Goal: Task Accomplishment & Management: Manage account settings

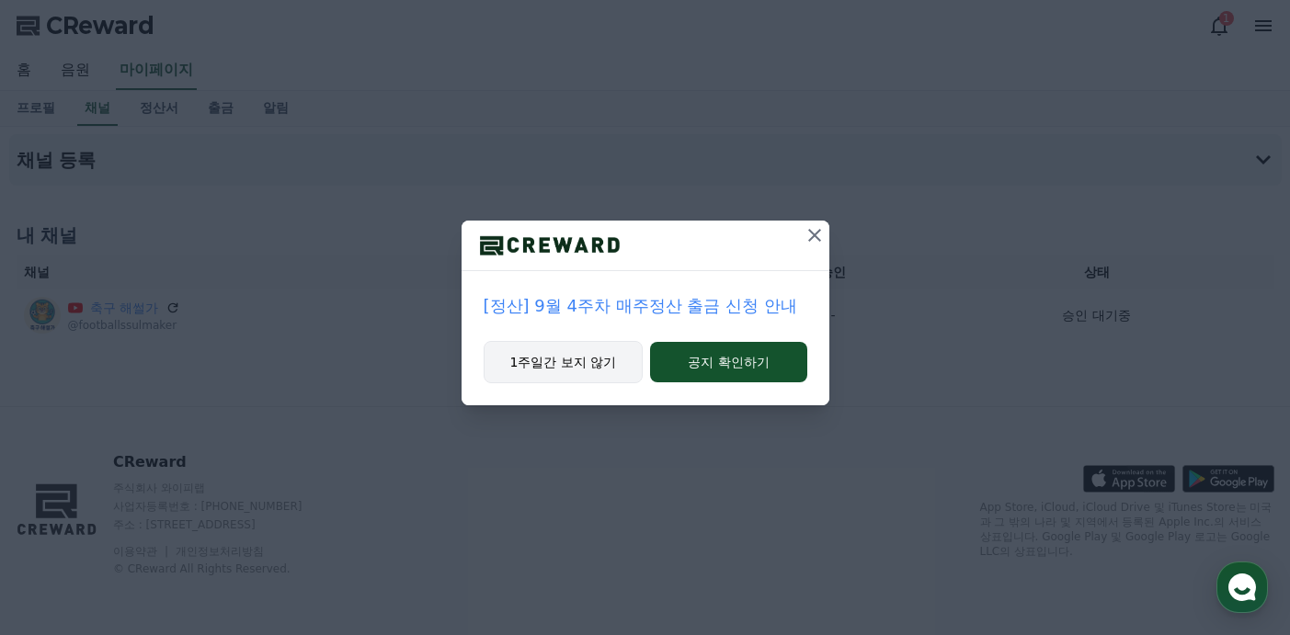
click at [583, 361] on button "1주일간 보지 않기" at bounding box center [564, 362] width 160 height 42
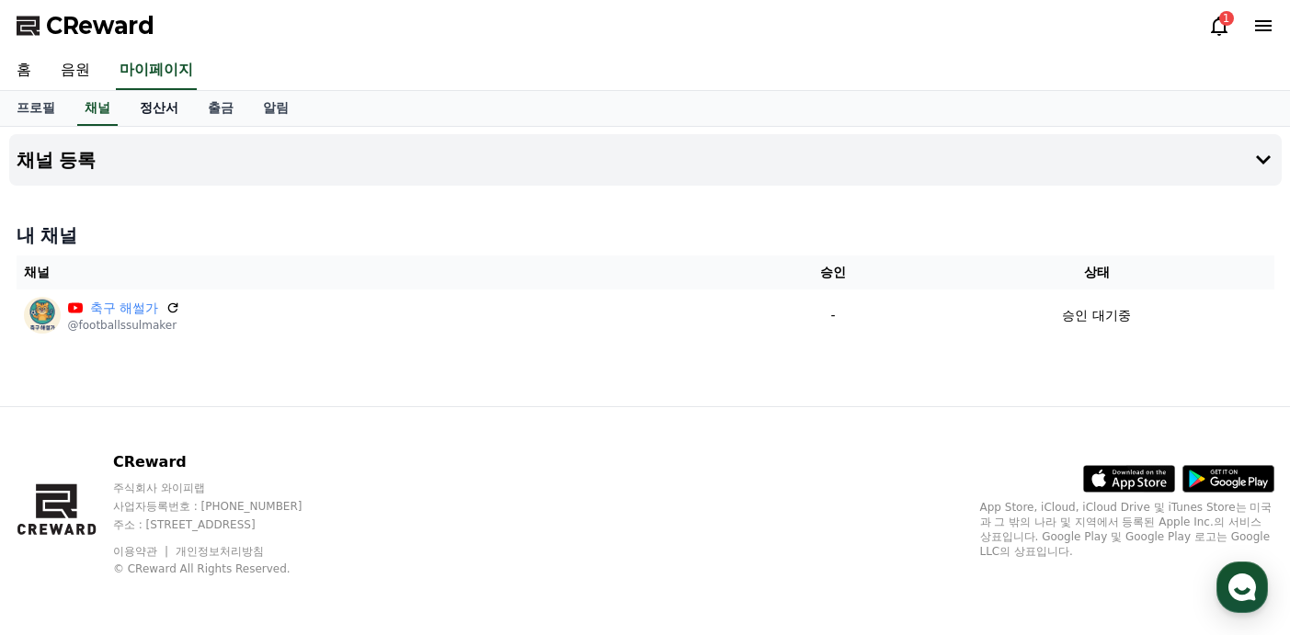
click at [145, 104] on link "정산서" at bounding box center [159, 108] width 68 height 35
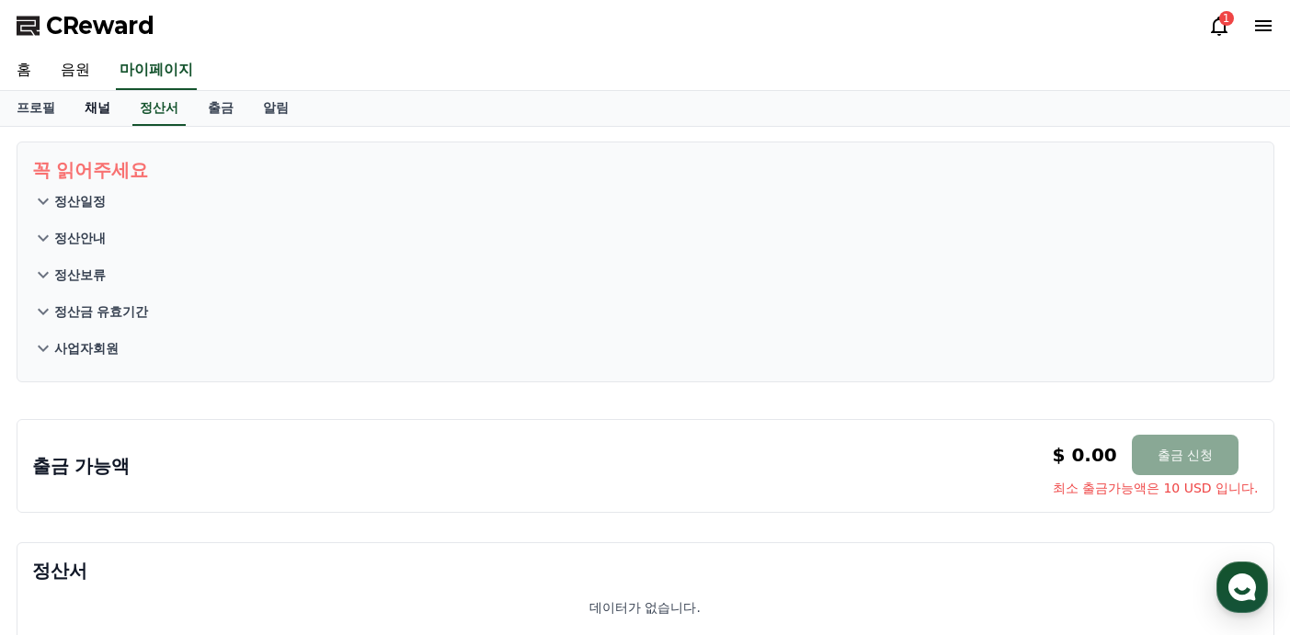
click at [89, 113] on link "채널" at bounding box center [97, 108] width 55 height 35
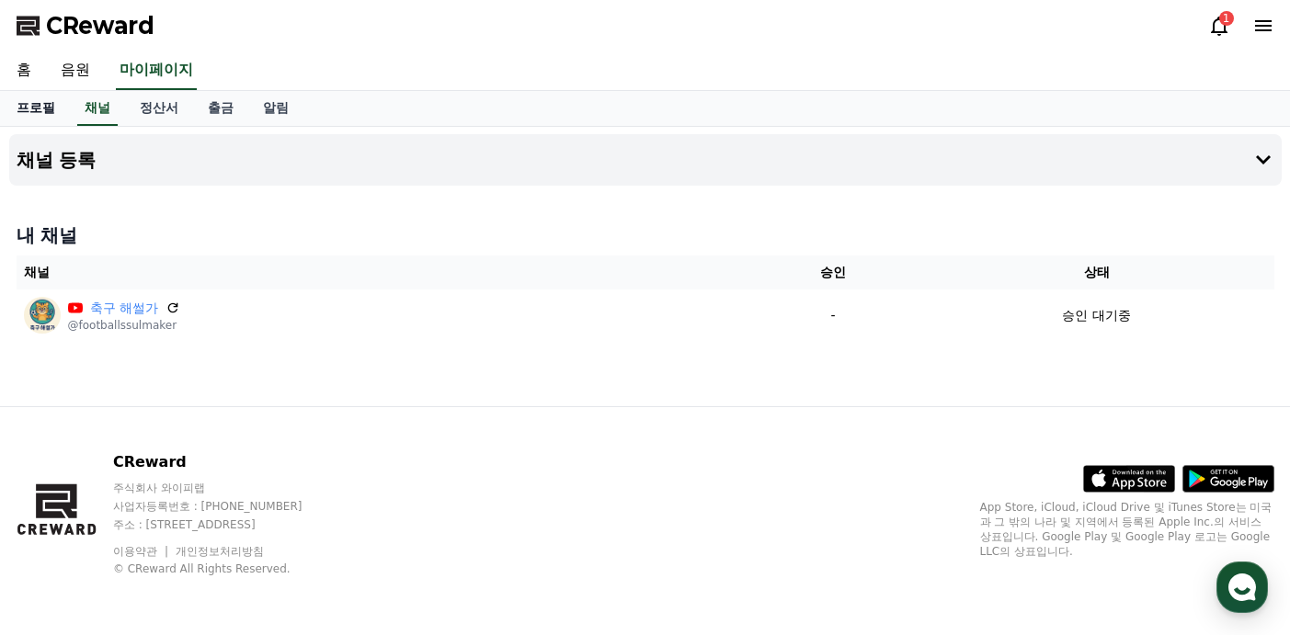
click at [34, 111] on link "프로필" at bounding box center [36, 108] width 68 height 35
select select "**********"
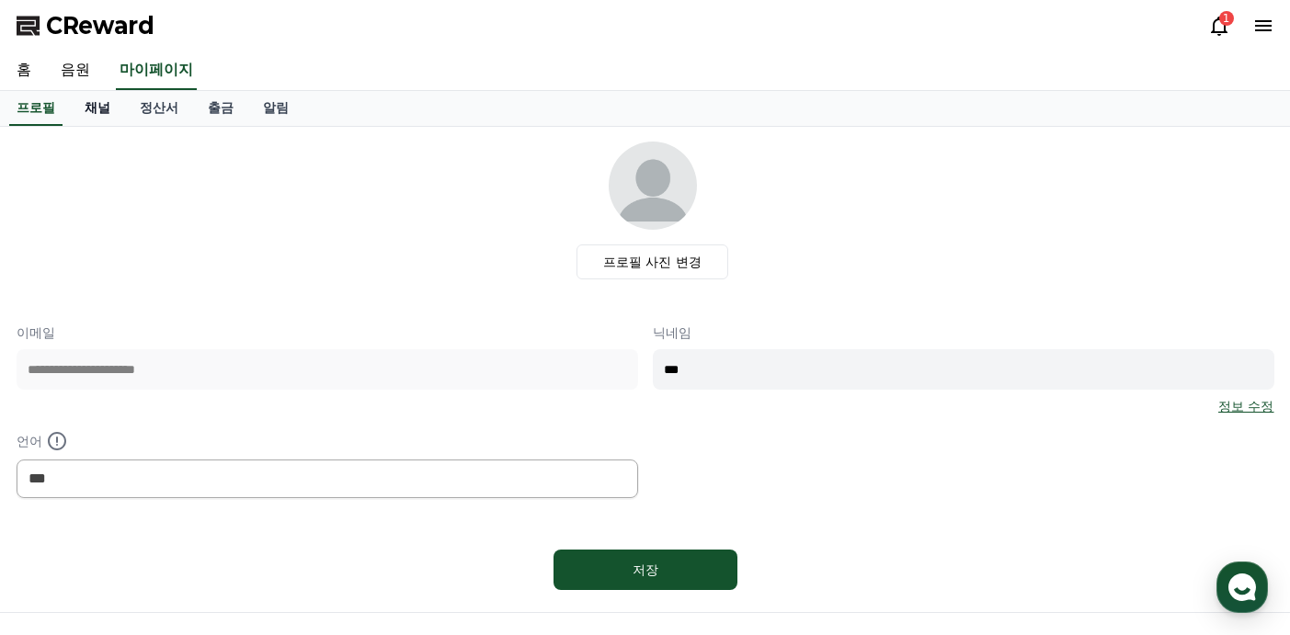
click at [90, 108] on link "채널" at bounding box center [97, 108] width 55 height 35
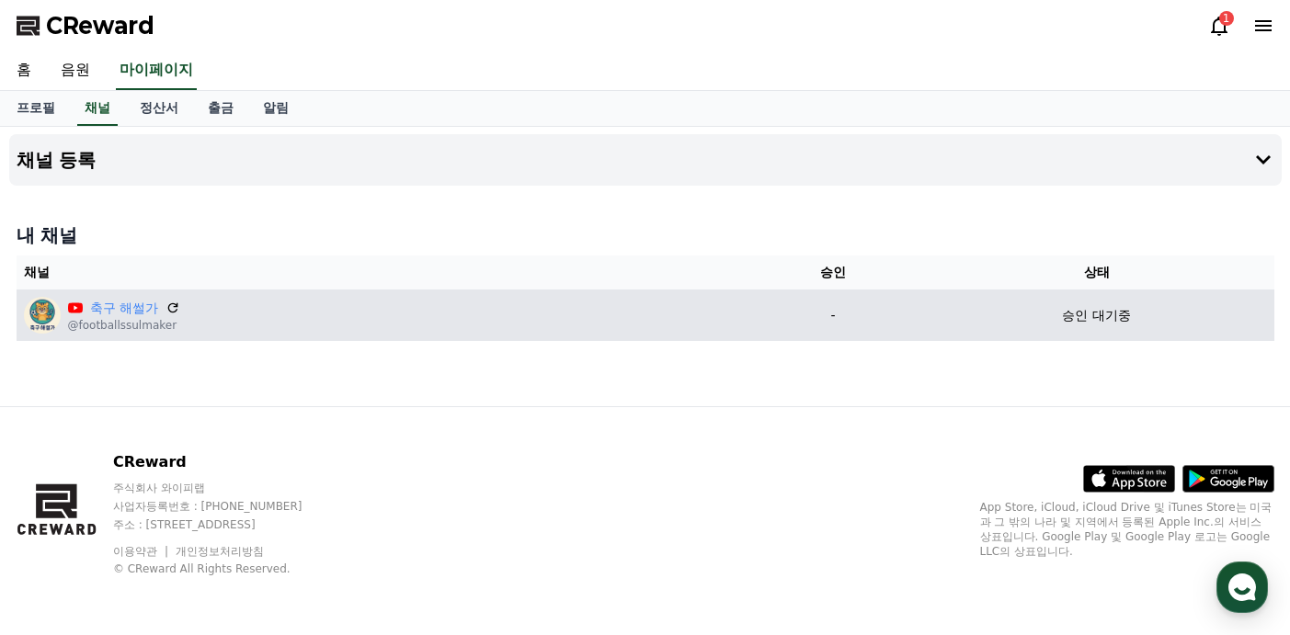
click at [1106, 314] on p "승인 대기중" at bounding box center [1096, 315] width 68 height 19
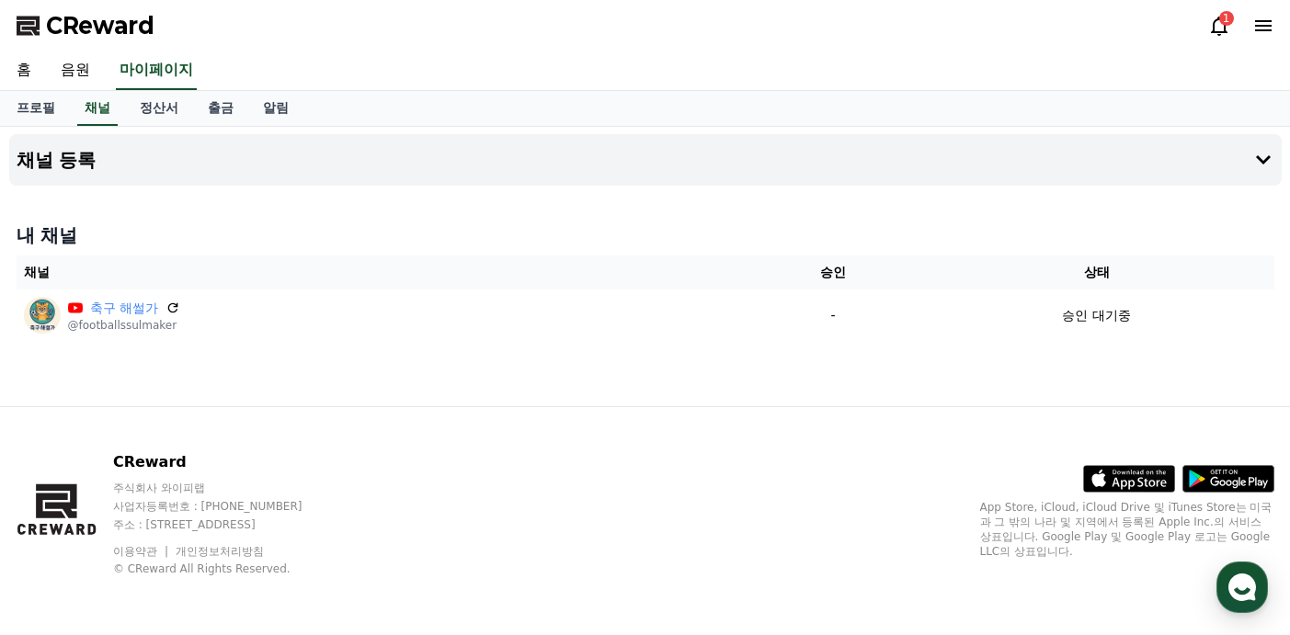
click at [1220, 22] on div "1" at bounding box center [1226, 18] width 15 height 15
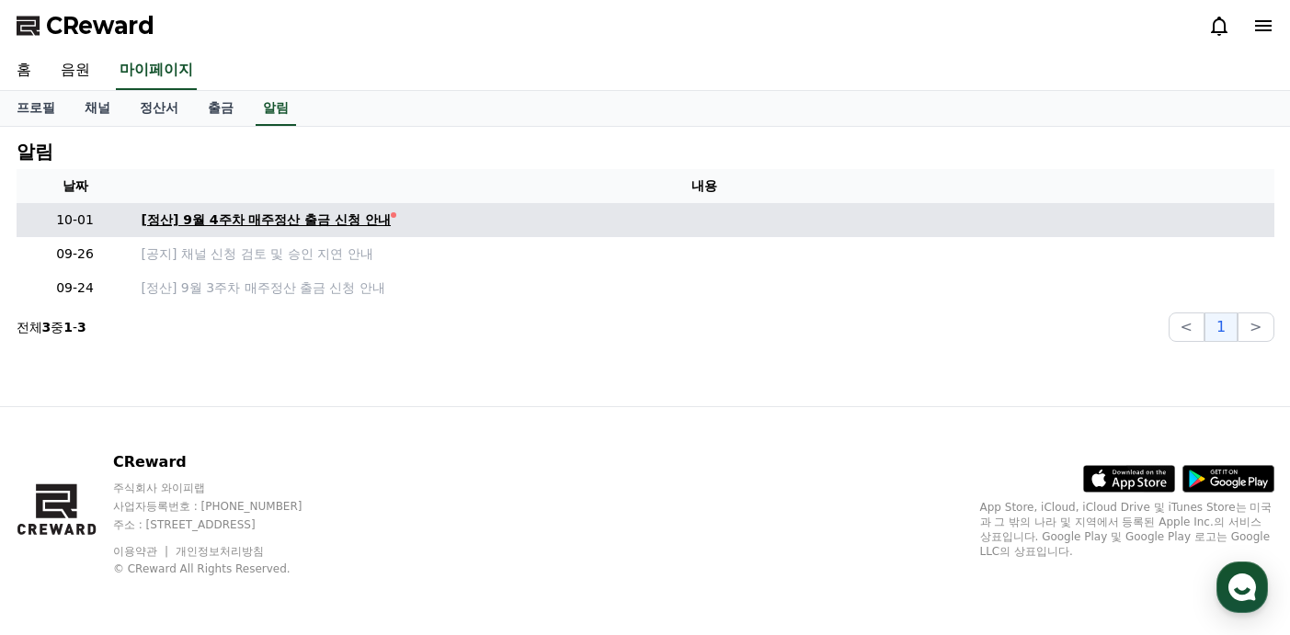
click at [249, 214] on div "[정산] 9월 4주차 매주정산 출금 신청 안내" at bounding box center [267, 220] width 250 height 19
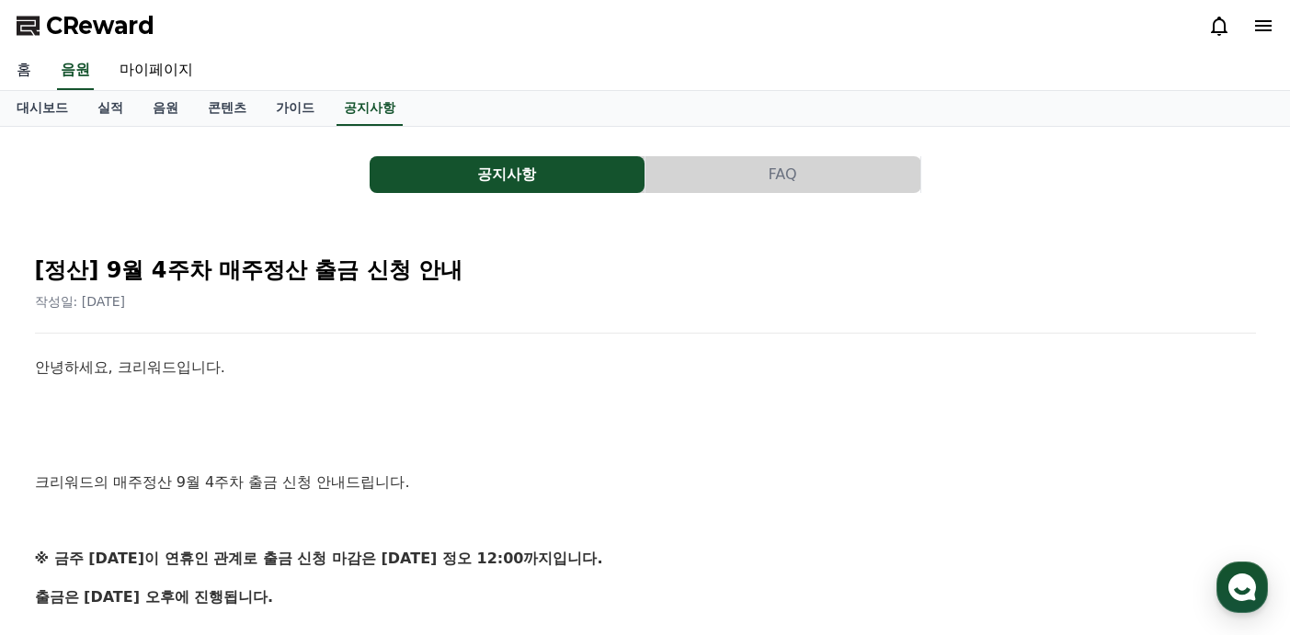
click at [17, 66] on link "홈" at bounding box center [24, 70] width 44 height 39
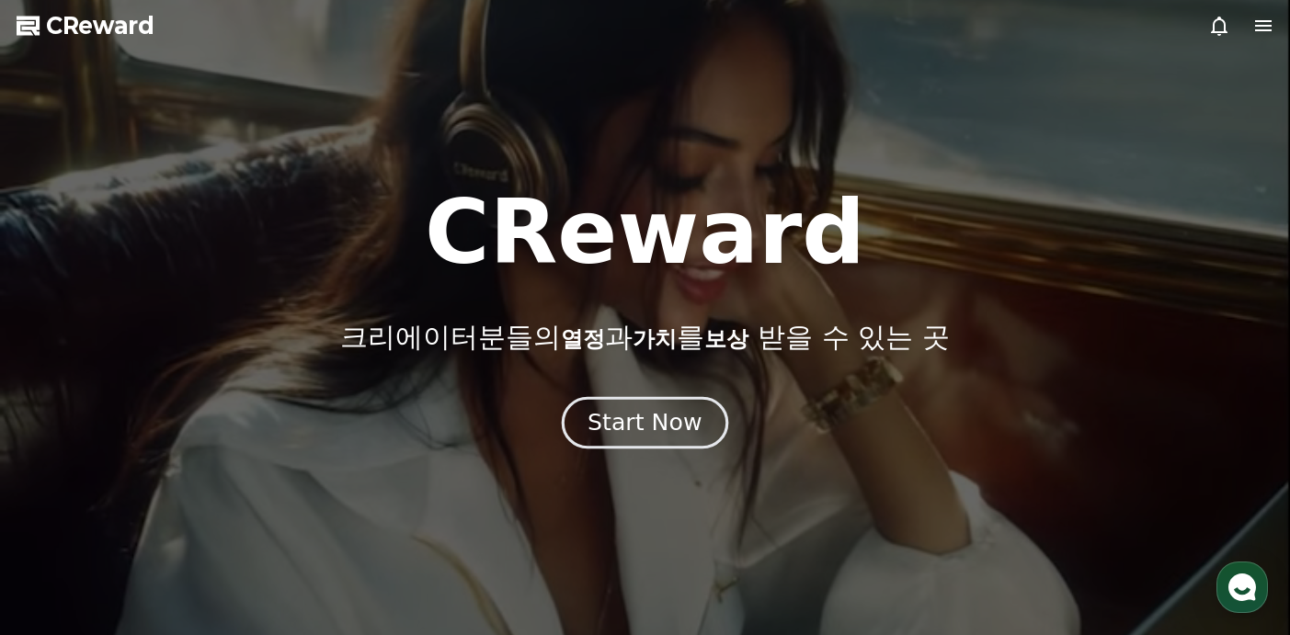
click at [645, 400] on button "Start Now" at bounding box center [645, 422] width 166 height 52
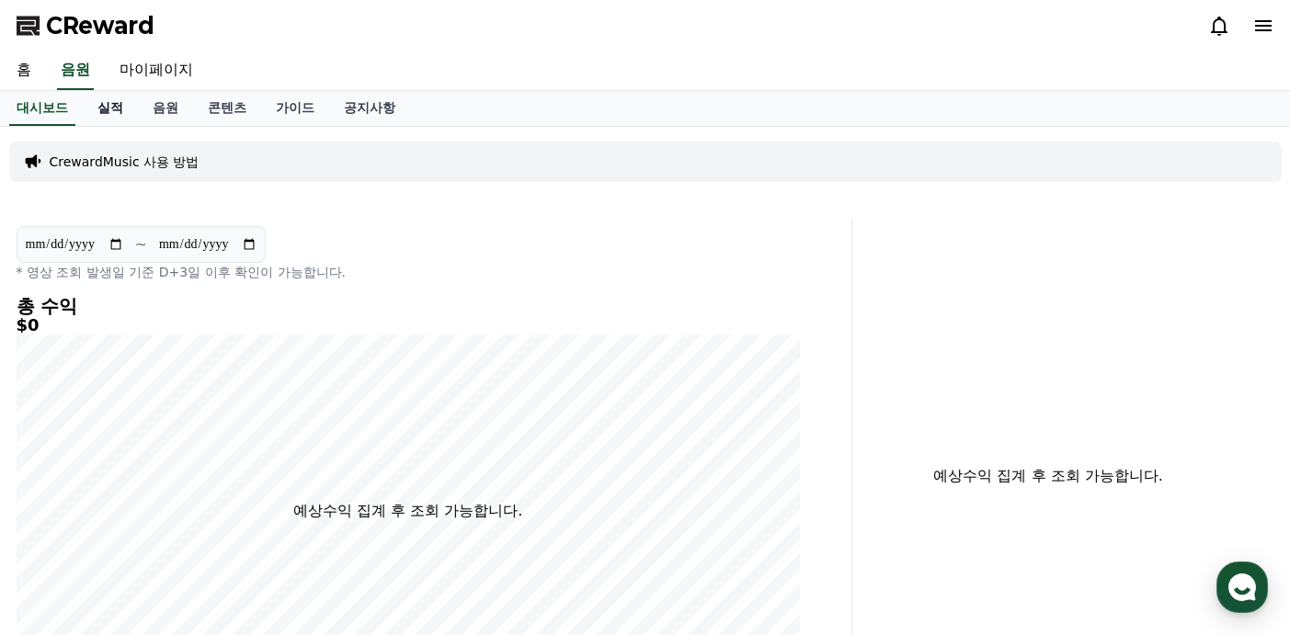
click at [96, 103] on link "실적" at bounding box center [110, 108] width 55 height 35
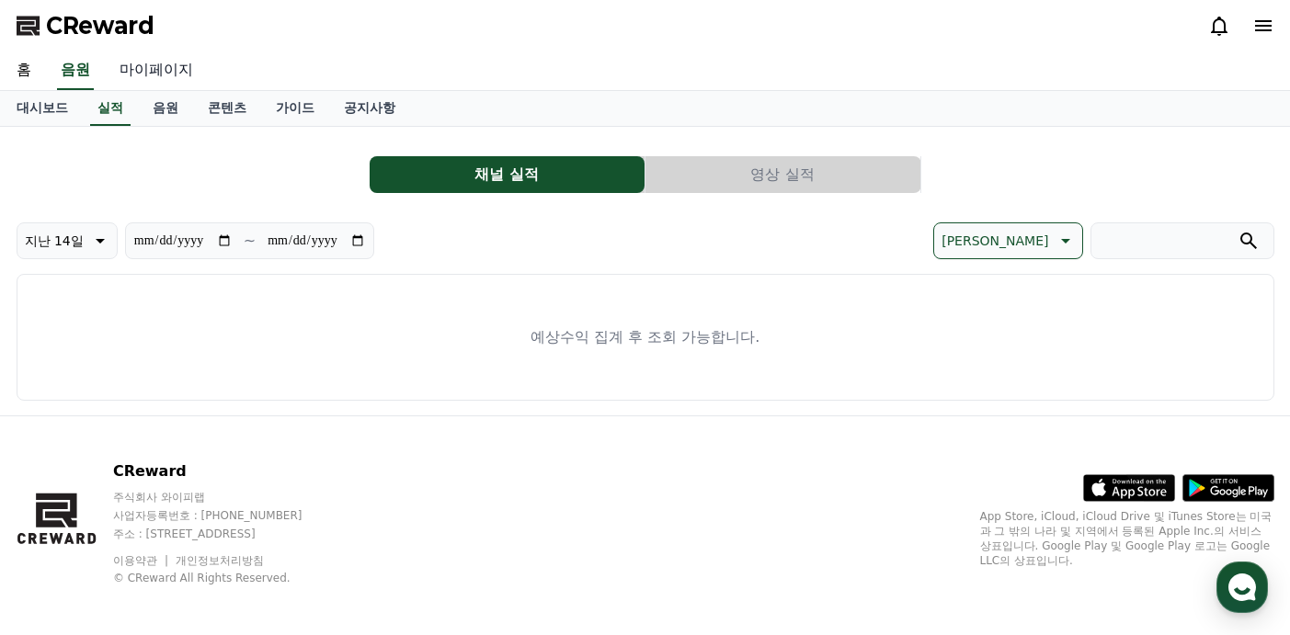
click at [162, 67] on link "마이페이지" at bounding box center [156, 70] width 103 height 39
select select "**********"
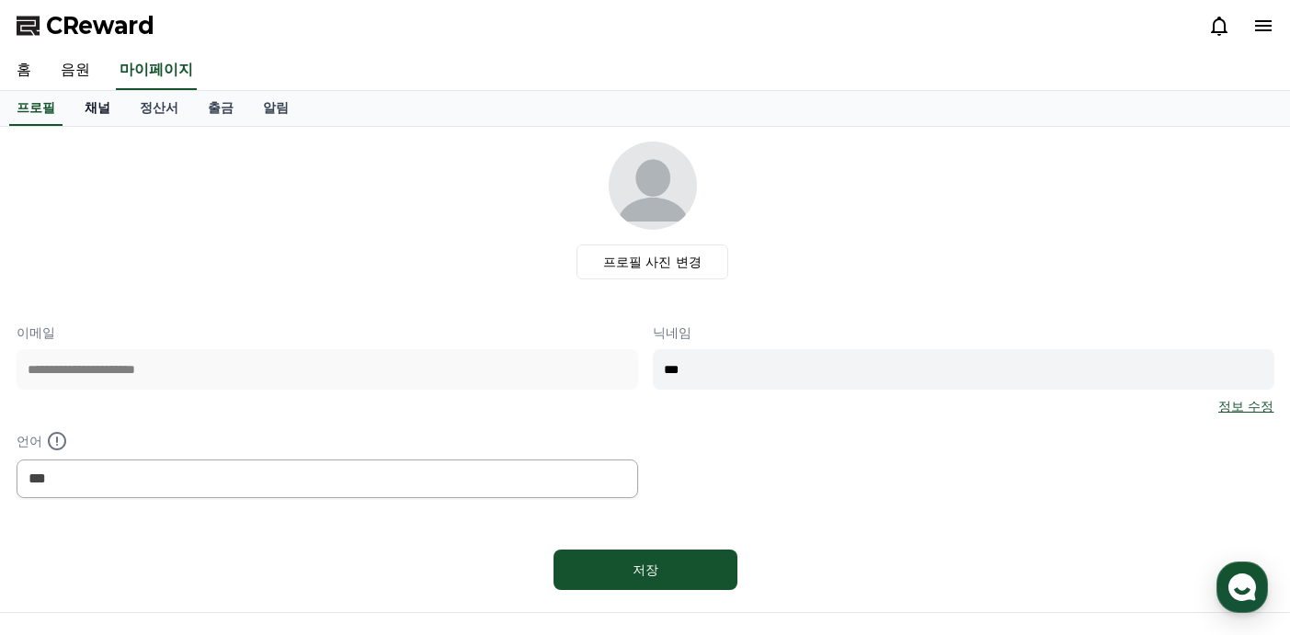
click at [92, 105] on link "채널" at bounding box center [97, 108] width 55 height 35
